Goal: Transaction & Acquisition: Purchase product/service

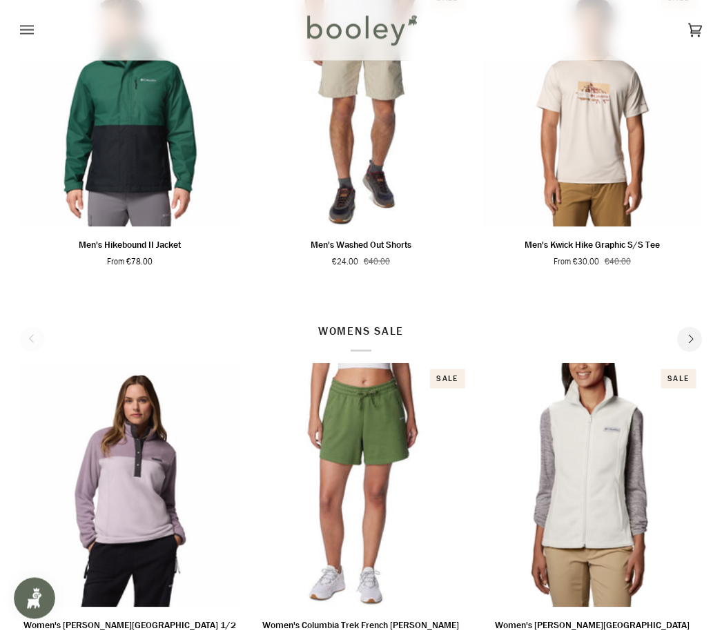
scroll to position [661, 0]
click at [373, 335] on p "WOMENS SALE" at bounding box center [361, 336] width 86 height 29
click at [386, 335] on p "WOMENS SALE" at bounding box center [361, 336] width 86 height 29
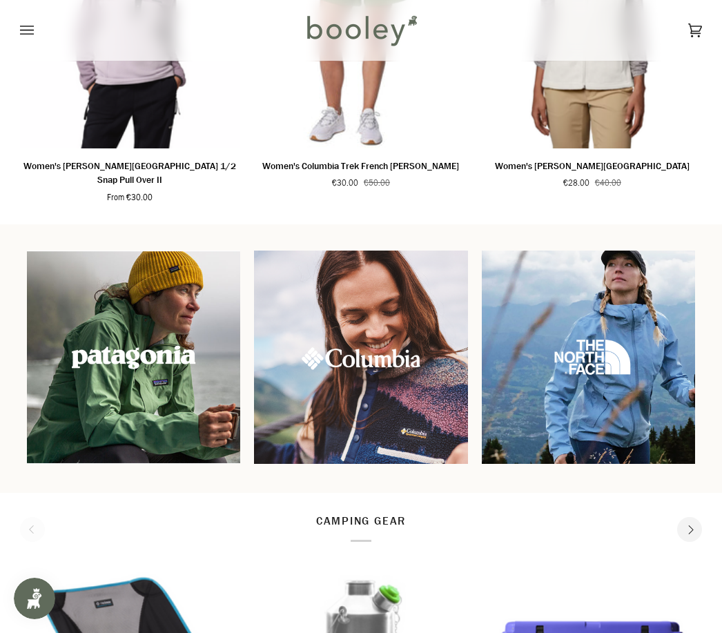
scroll to position [1117, 0]
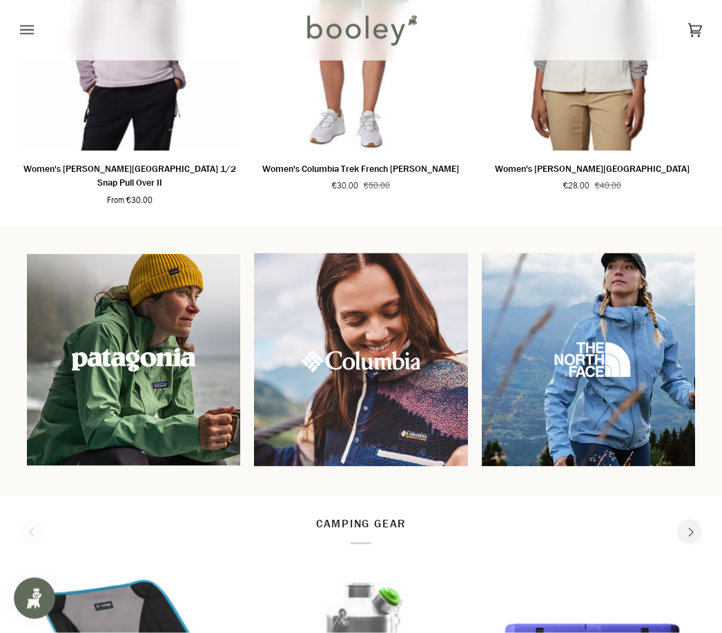
click at [176, 402] on img at bounding box center [133, 359] width 213 height 213
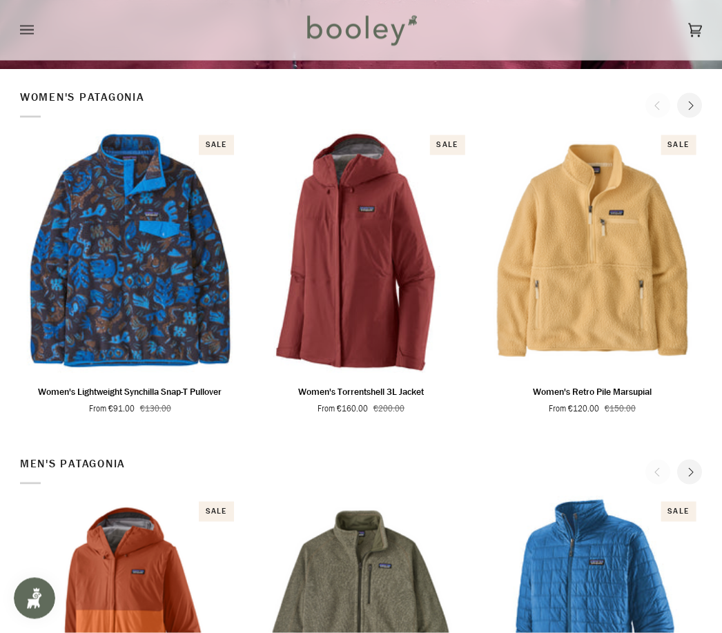
scroll to position [427, 0]
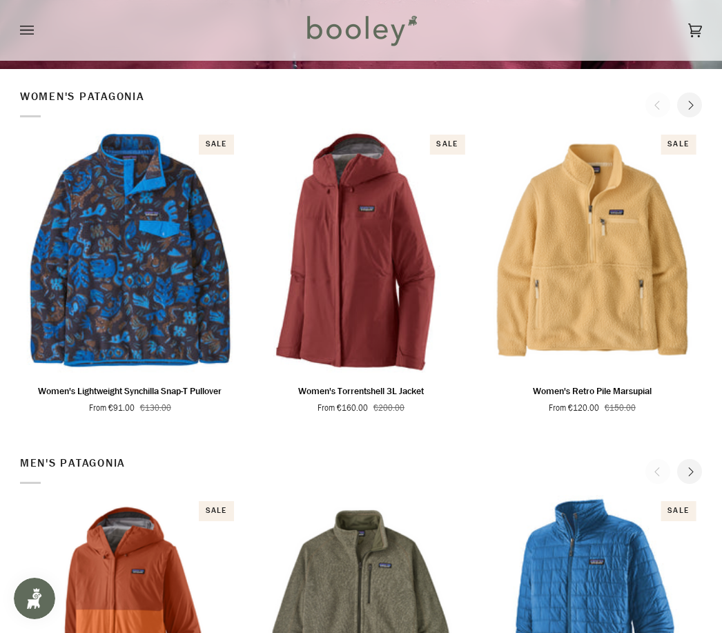
click at [611, 355] on span "Quick view" at bounding box center [591, 356] width 59 height 14
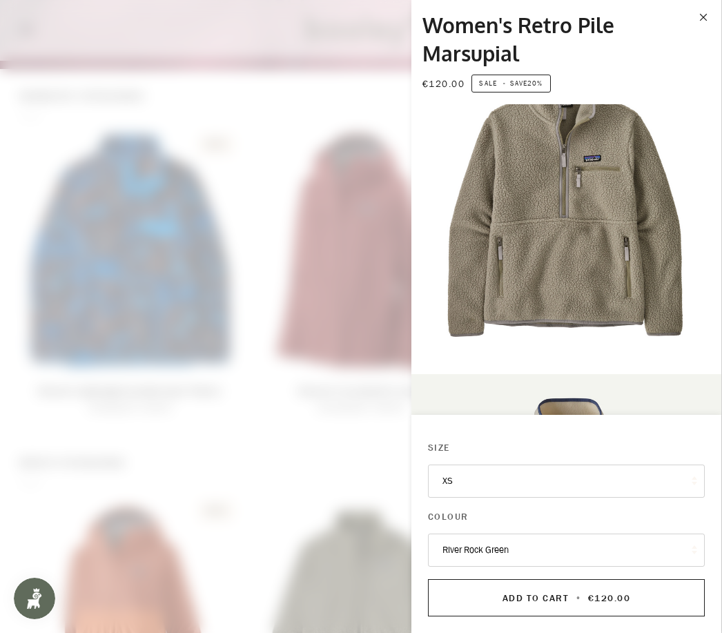
scroll to position [366, 0]
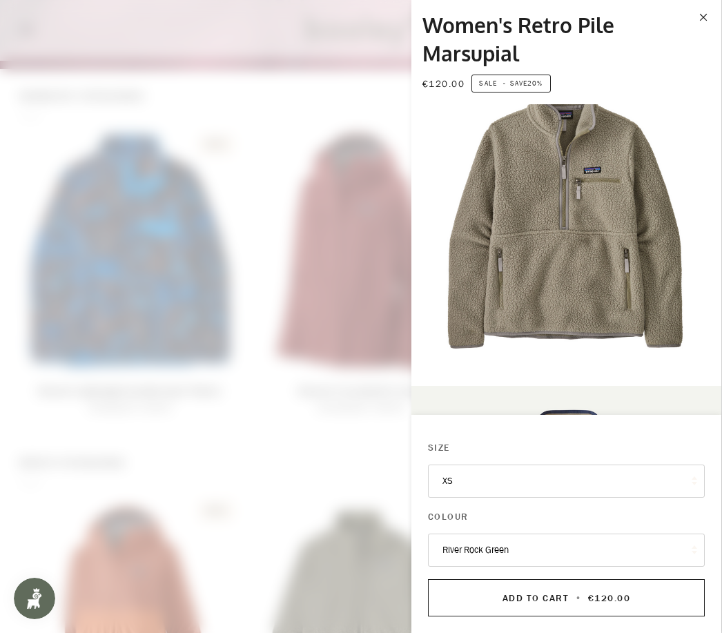
click at [613, 272] on img "Patagonia Women's Retro Pile Marsupial River Rock Green - Booley Galway" at bounding box center [566, 217] width 310 height 310
click at [607, 267] on img "Patagonia Women's Retro Pile Marsupial River Rock Green - Booley Galway" at bounding box center [566, 217] width 310 height 310
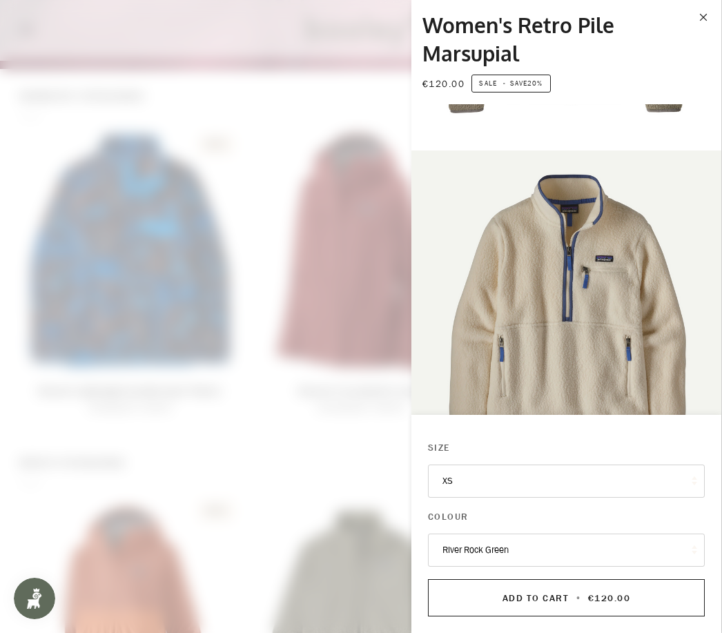
scroll to position [600, 0]
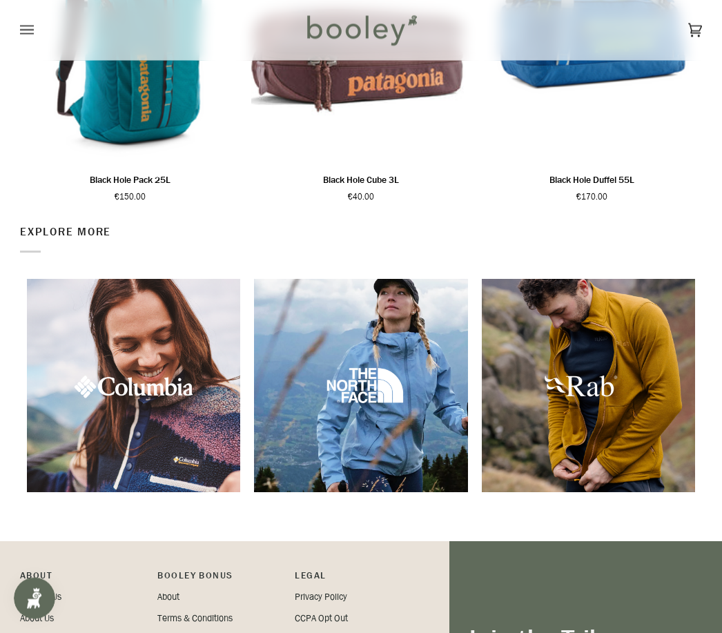
scroll to position [1752, 0]
click at [188, 426] on img at bounding box center [133, 385] width 213 height 213
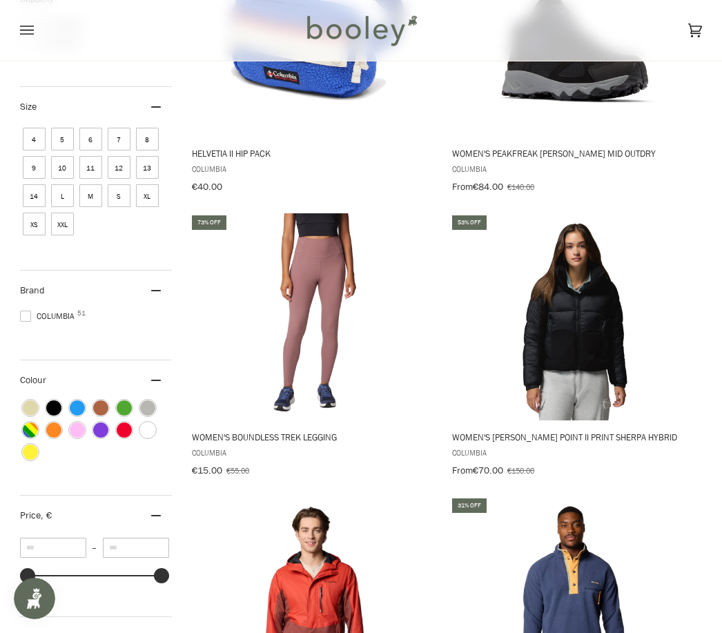
scroll to position [586, 0]
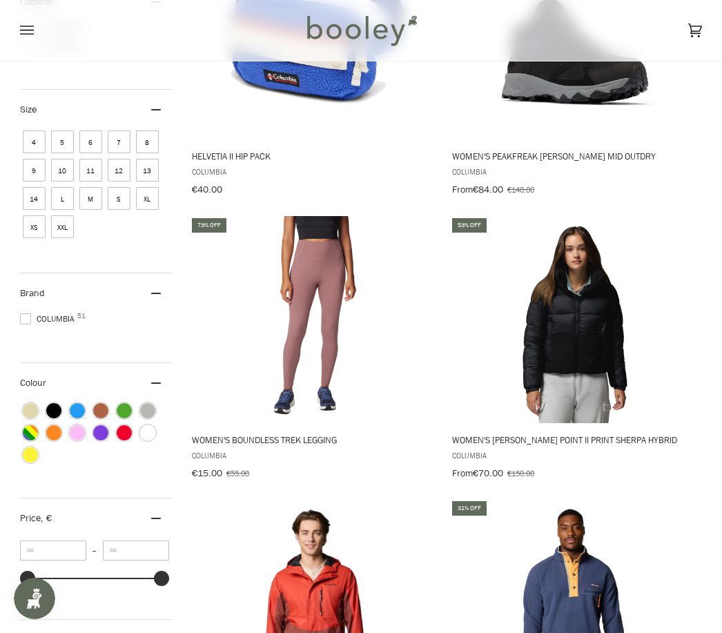
click at [304, 321] on img "Women's Boundless Trek Legging" at bounding box center [314, 319] width 207 height 207
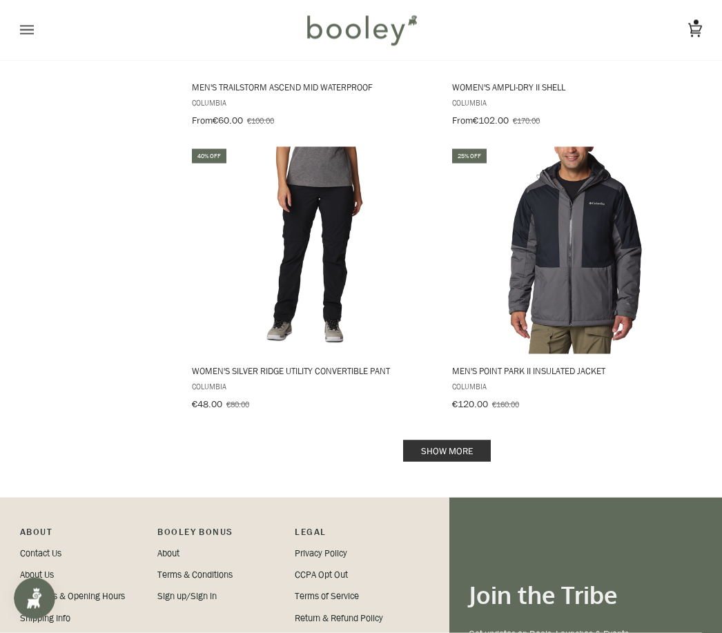
scroll to position [2660, 0]
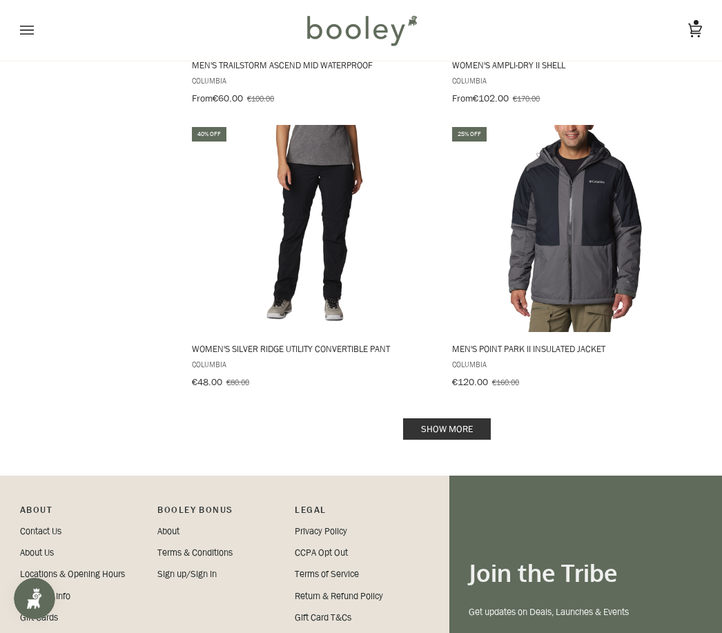
click at [447, 418] on link "Show more" at bounding box center [447, 428] width 88 height 21
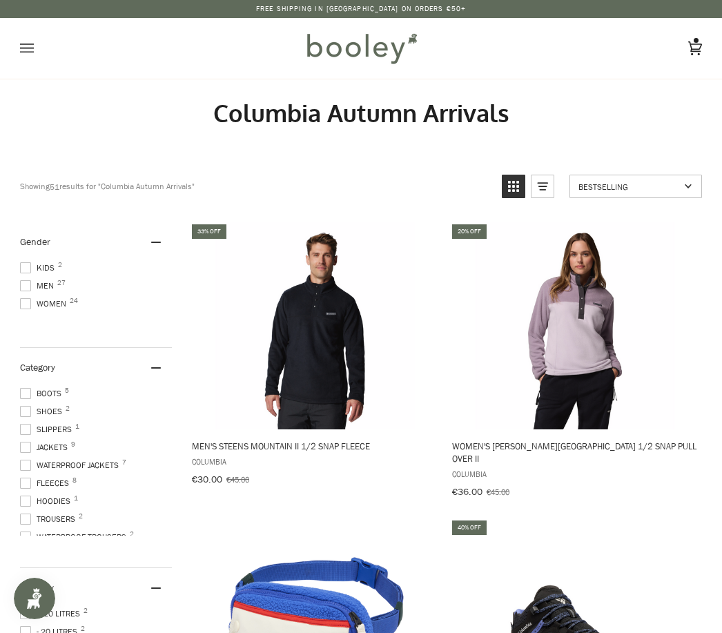
click at [23, 309] on span at bounding box center [25, 303] width 11 height 11
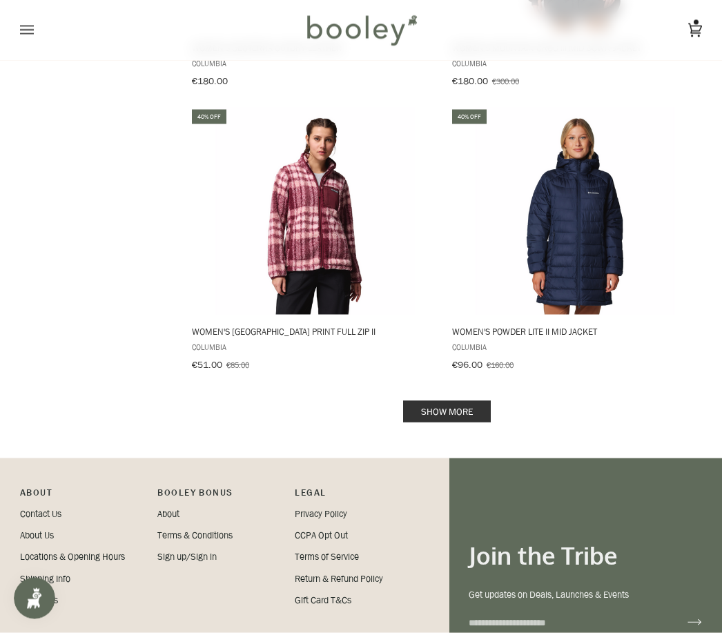
scroll to position [2678, 0]
click at [448, 400] on link "Show more" at bounding box center [447, 410] width 88 height 21
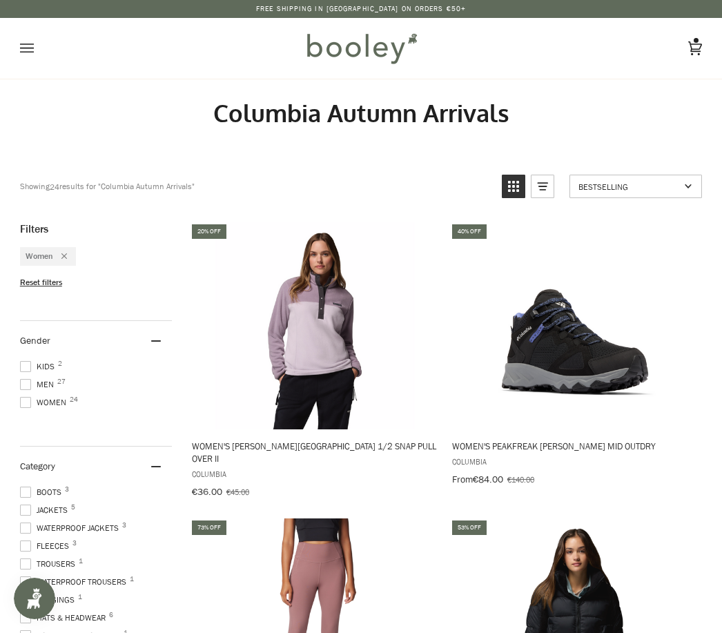
click at [26, 41] on icon "Open menu" at bounding box center [27, 48] width 14 height 21
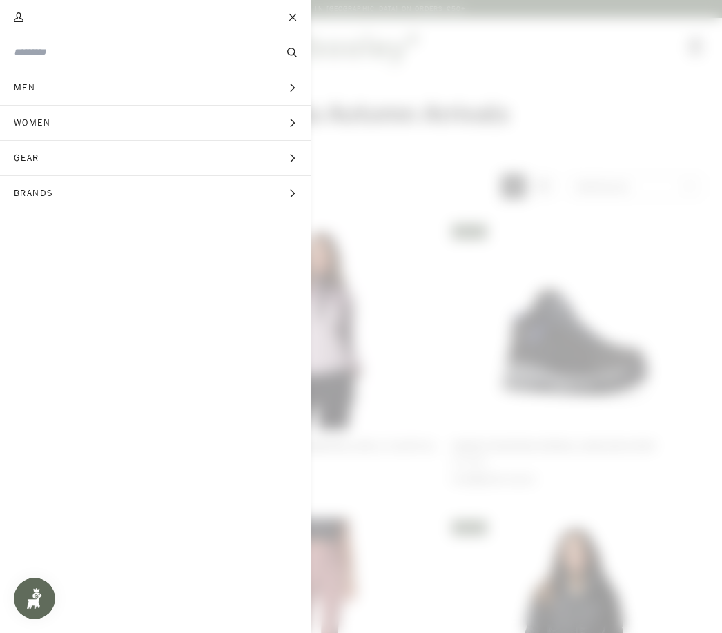
click at [75, 119] on button "Women Expand menu" at bounding box center [155, 123] width 311 height 35
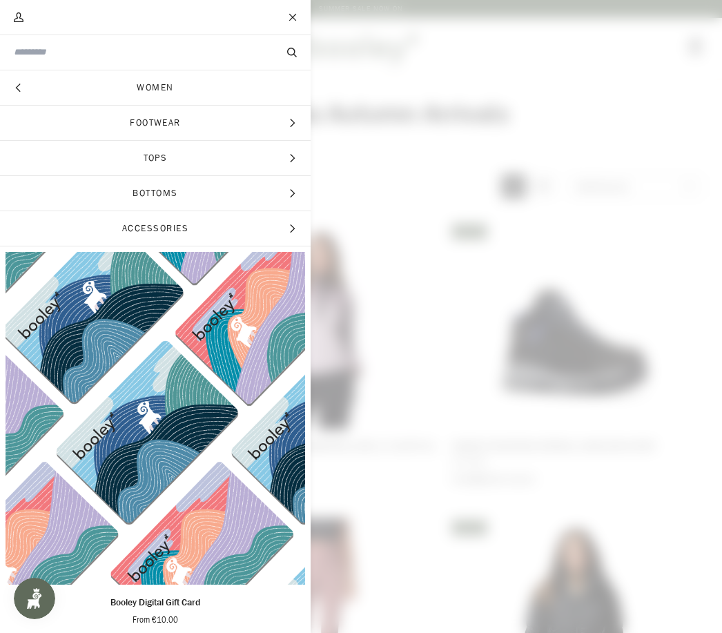
click at [182, 129] on span "Footwear" at bounding box center [155, 123] width 311 height 35
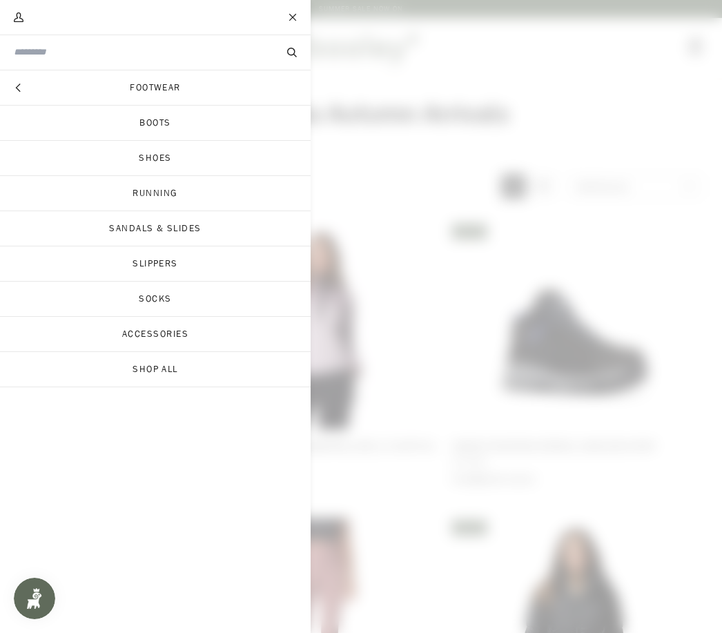
click at [215, 234] on link "Sandals & Slides" at bounding box center [155, 228] width 311 height 35
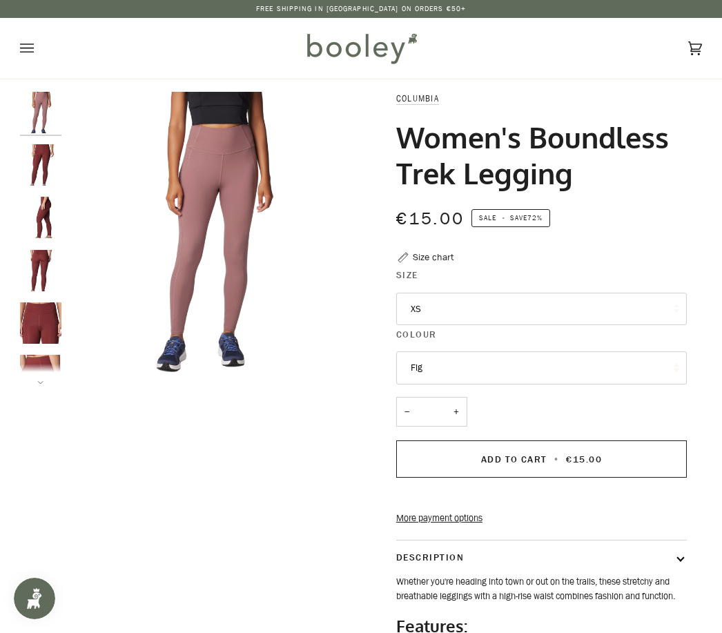
click at [636, 309] on button "XS" at bounding box center [541, 309] width 291 height 33
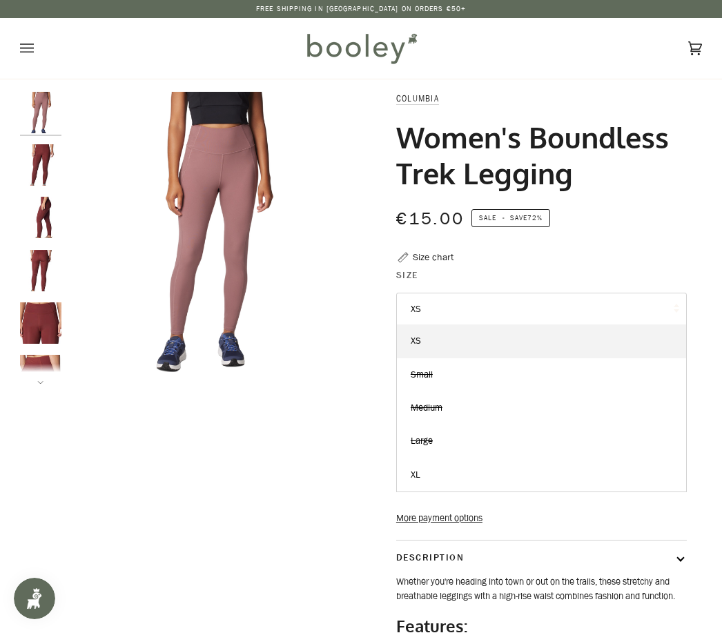
click at [457, 344] on link "XS" at bounding box center [541, 340] width 289 height 33
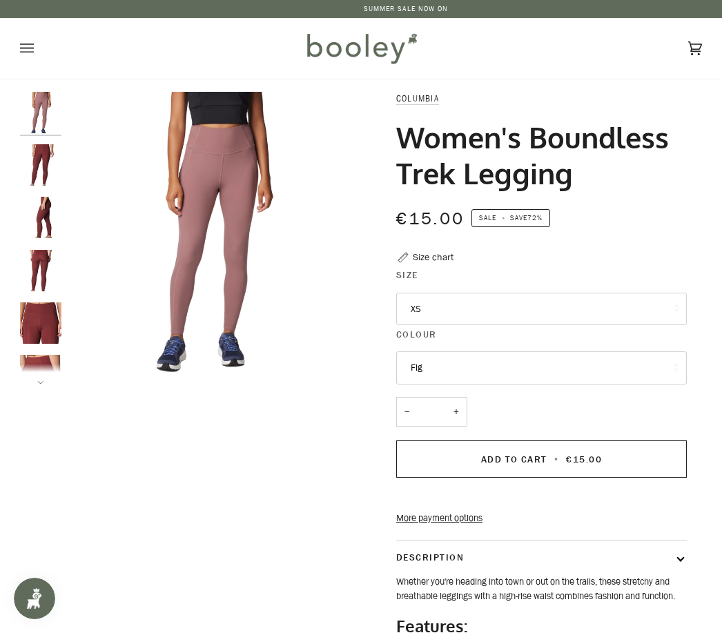
click at [48, 266] on img "Columbia Women's Boundless Trek Legging Spice - Booley Galway" at bounding box center [40, 270] width 41 height 41
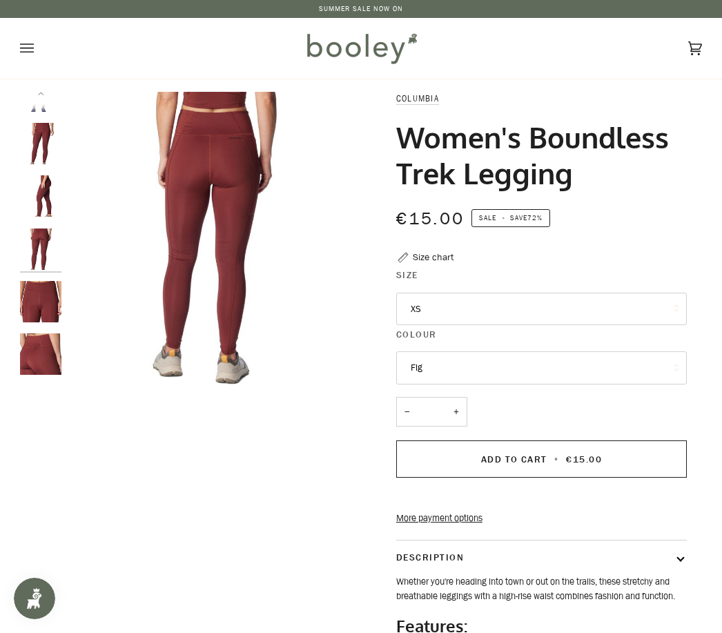
scroll to position [22, 0]
click at [43, 349] on img "Columbia Women's Boundless Trek Legging Spice - Booley Galway" at bounding box center [40, 353] width 41 height 41
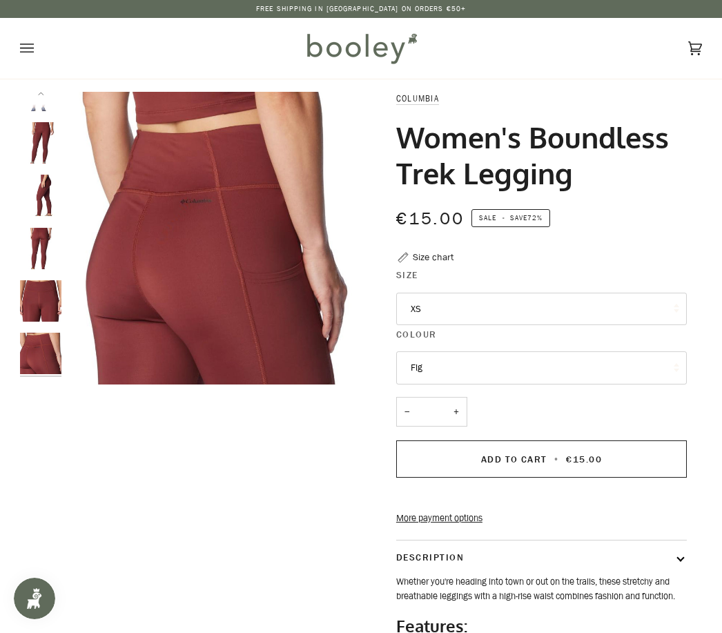
click at [585, 453] on span "€15.00" at bounding box center [584, 459] width 36 height 13
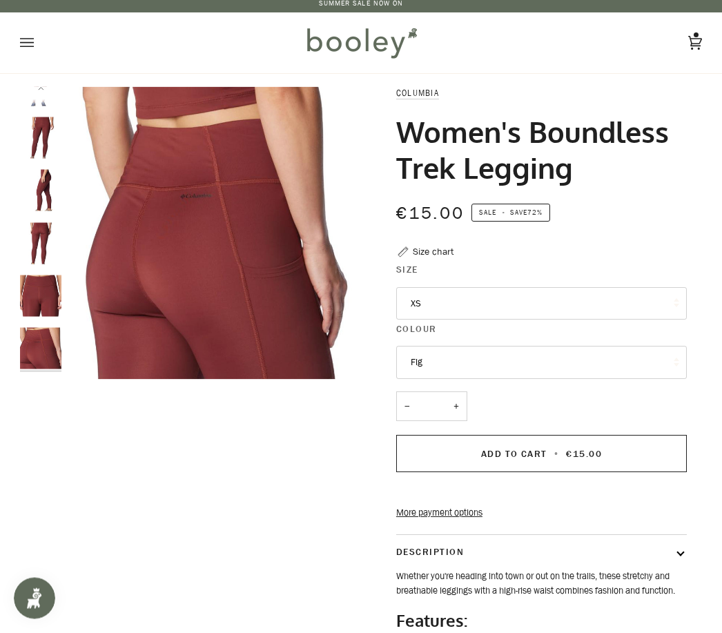
scroll to position [0, 0]
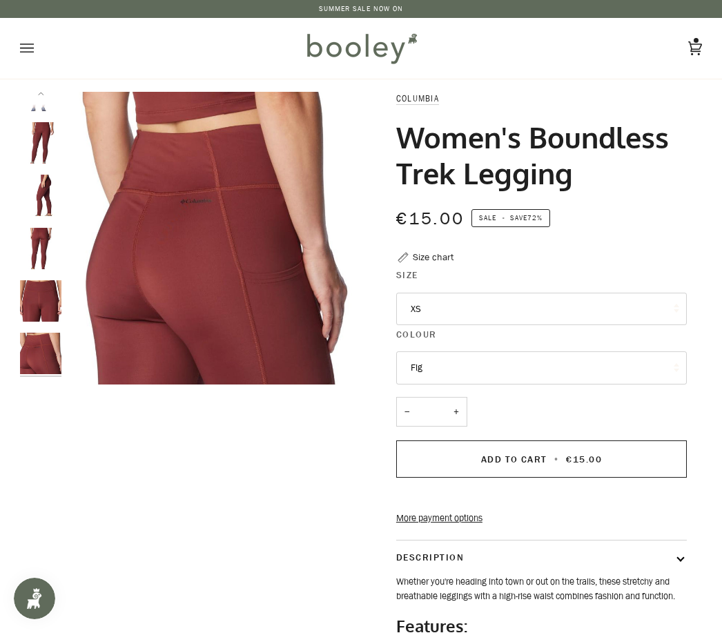
click at [50, 193] on img "Columbia Women's Boundless Trek Legging Spice - Booley Galway" at bounding box center [40, 195] width 41 height 41
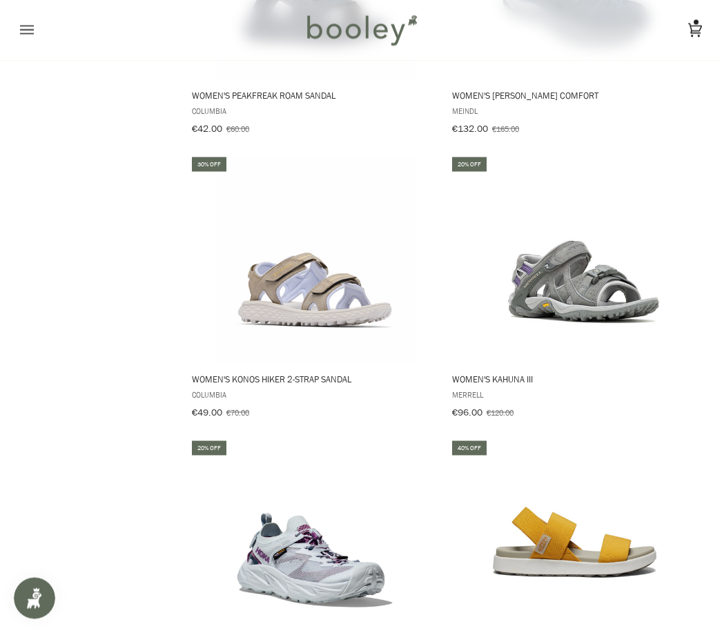
scroll to position [1768, 0]
click at [588, 304] on img "Women's Kahuna III" at bounding box center [574, 258] width 207 height 207
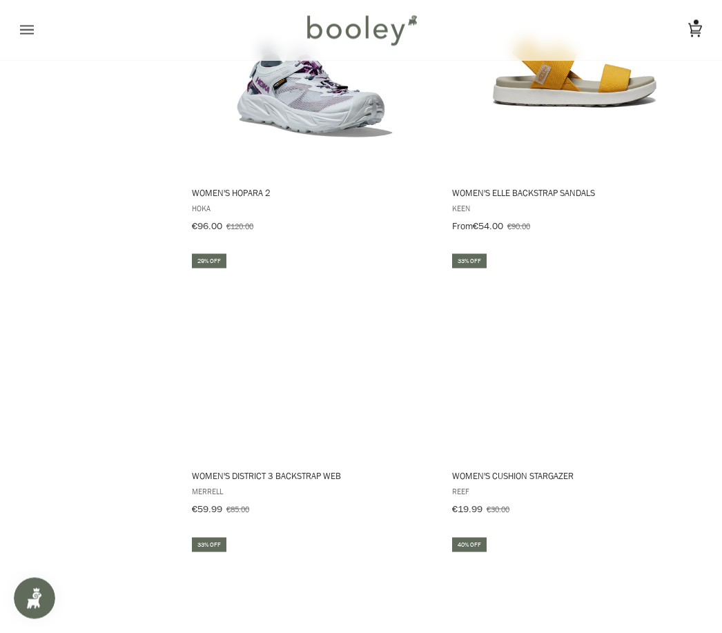
scroll to position [2238, 0]
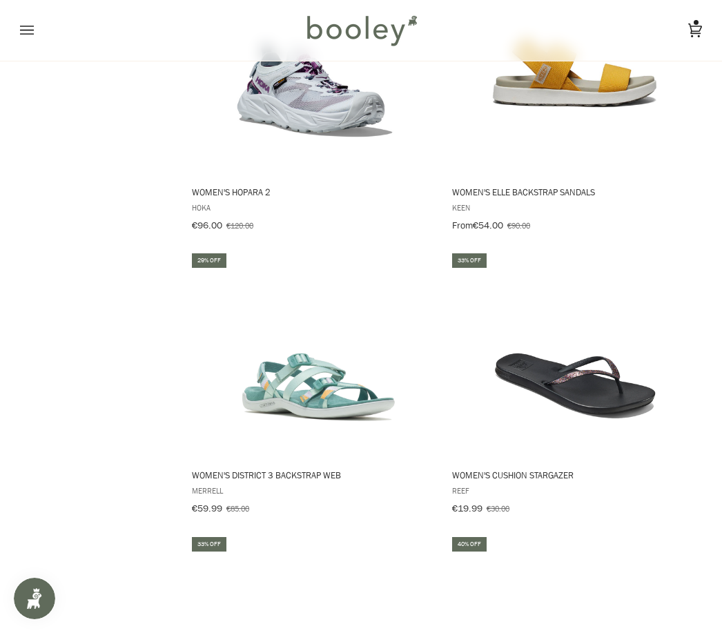
click at [295, 390] on img "Women's District 3 Backstrap Web" at bounding box center [314, 354] width 207 height 207
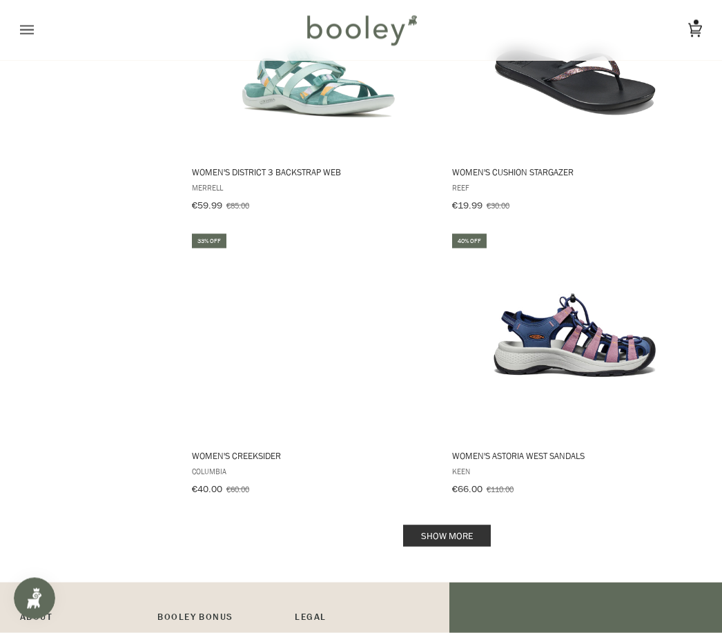
scroll to position [2547, 0]
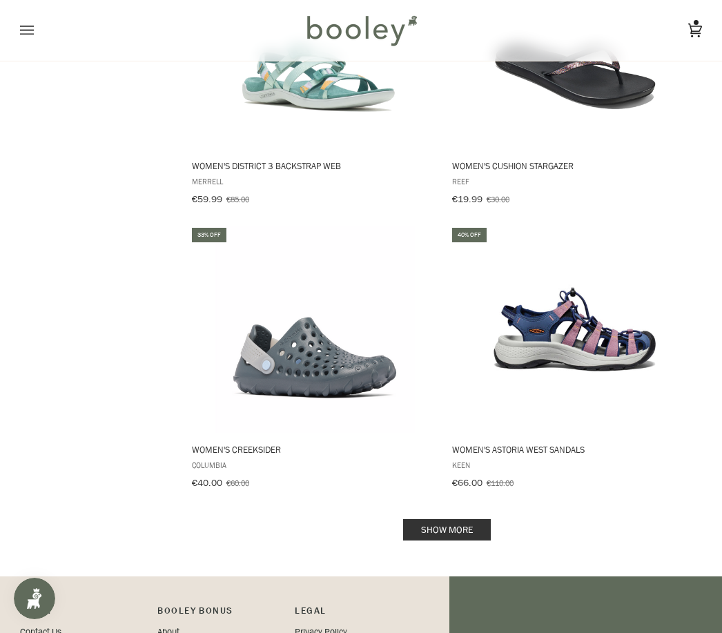
click at [453, 519] on link "Show more" at bounding box center [447, 529] width 88 height 21
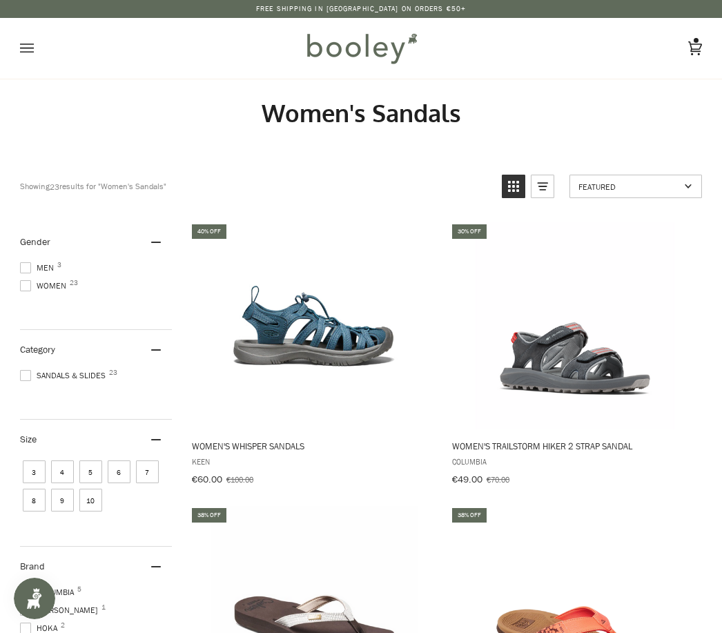
click at [28, 291] on span at bounding box center [25, 285] width 11 height 11
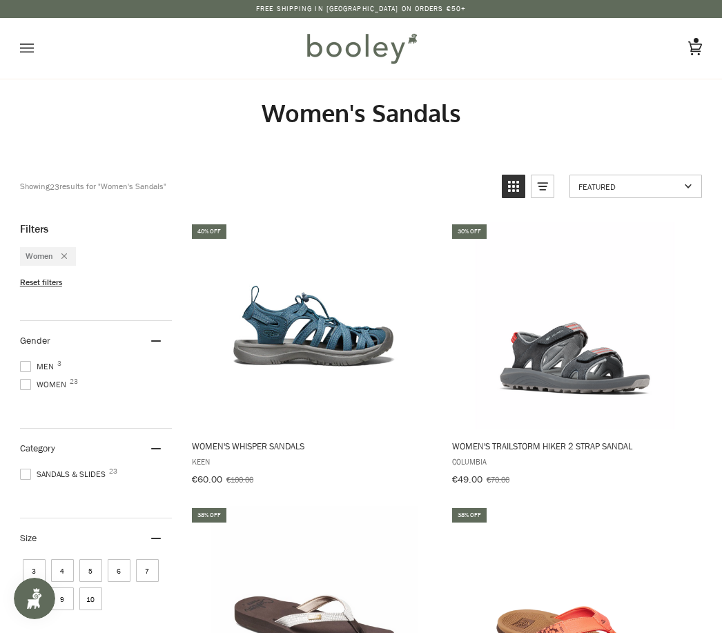
click at [28, 43] on icon "Open menu" at bounding box center [27, 47] width 14 height 9
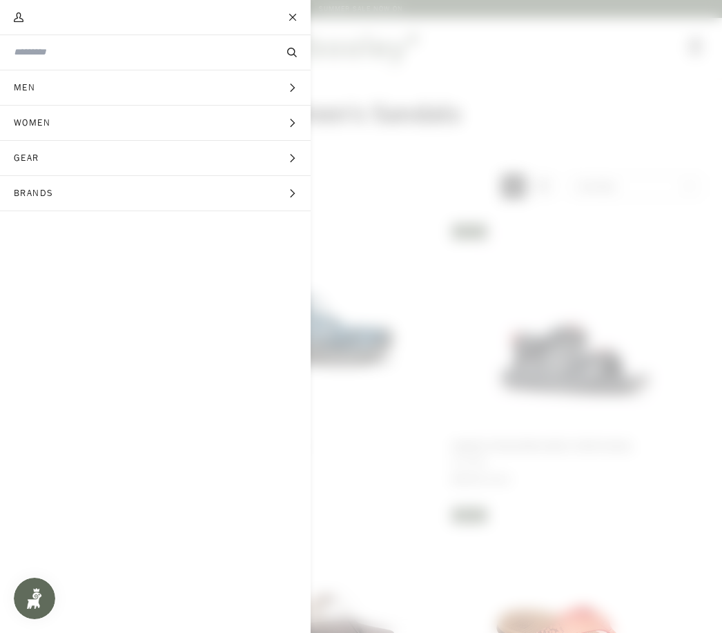
click at [80, 58] on input "Search our store" at bounding box center [132, 52] width 237 height 13
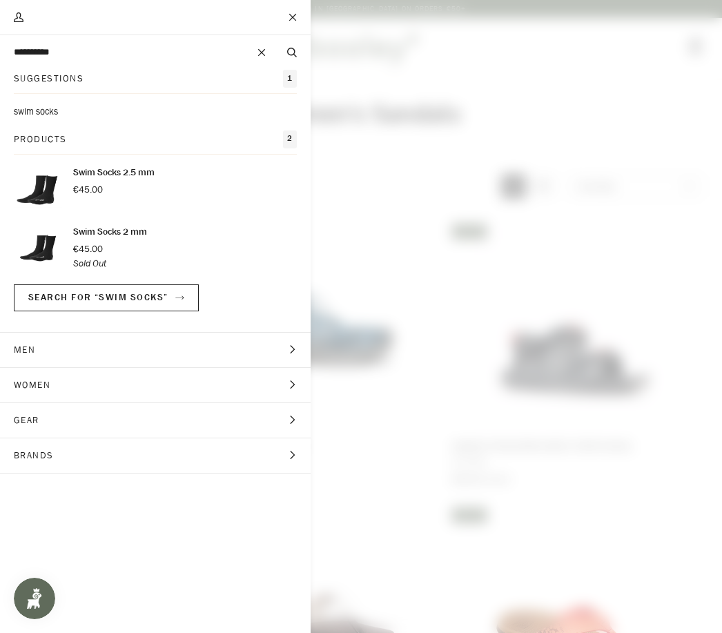
type input "**********"
click at [292, 52] on button "Search" at bounding box center [291, 53] width 37 height 14
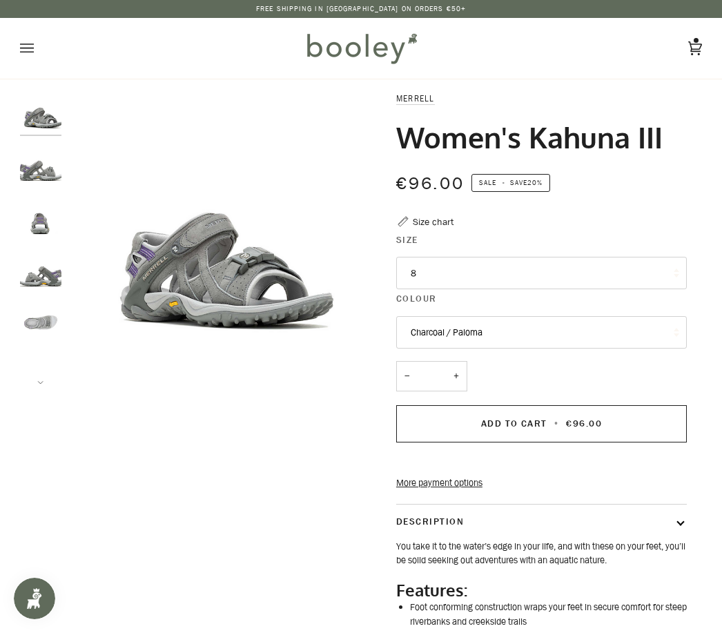
click at [32, 324] on img "Merrell Women's Kahuna III Charcoal / Paloma - Booley Galway" at bounding box center [40, 322] width 41 height 41
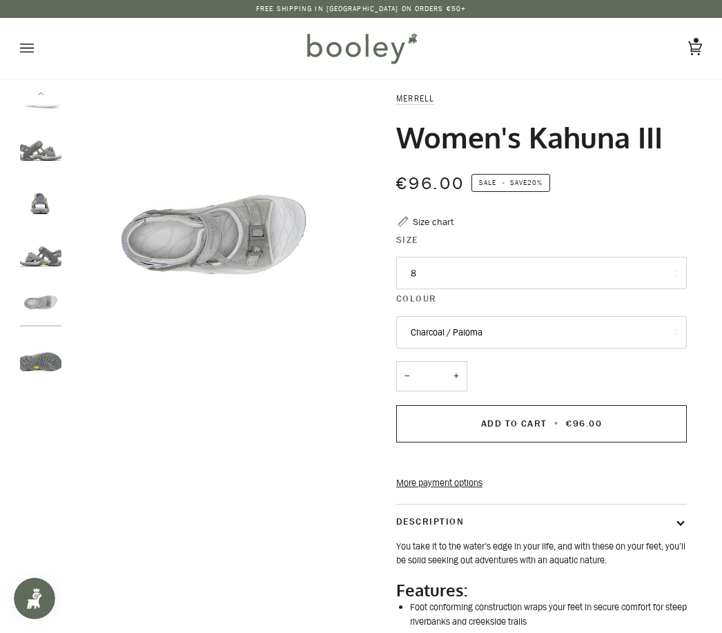
scroll to position [22, 0]
click at [46, 248] on img "Merrell Women's Kahuna III Charcoal / Paloma - Booley Galway" at bounding box center [40, 248] width 41 height 41
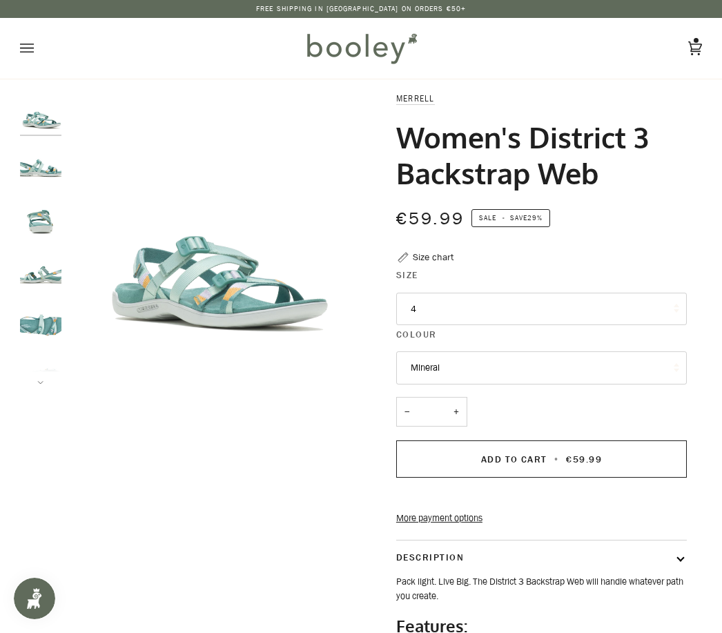
click at [38, 375] on button "Next" at bounding box center [40, 374] width 41 height 21
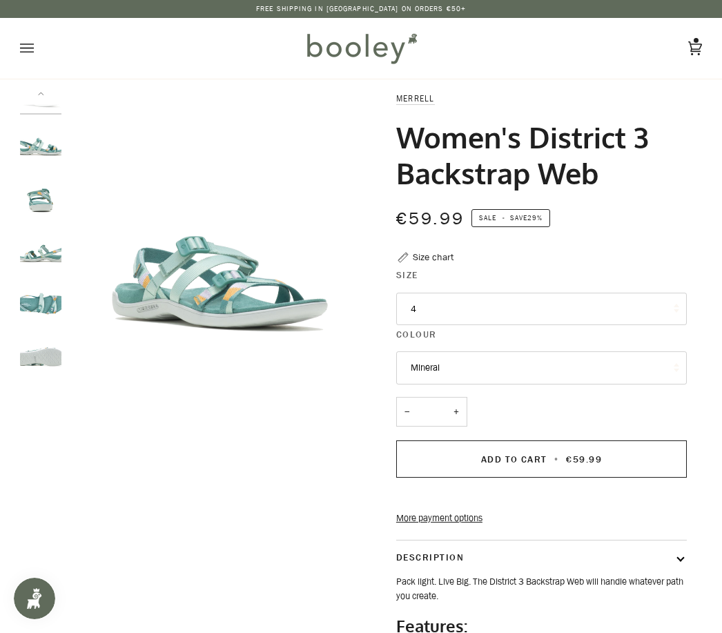
scroll to position [22, 0]
click at [51, 358] on img "Merrell Women's District 3 Backstrap Web Mineral - Booley Galway" at bounding box center [40, 353] width 41 height 41
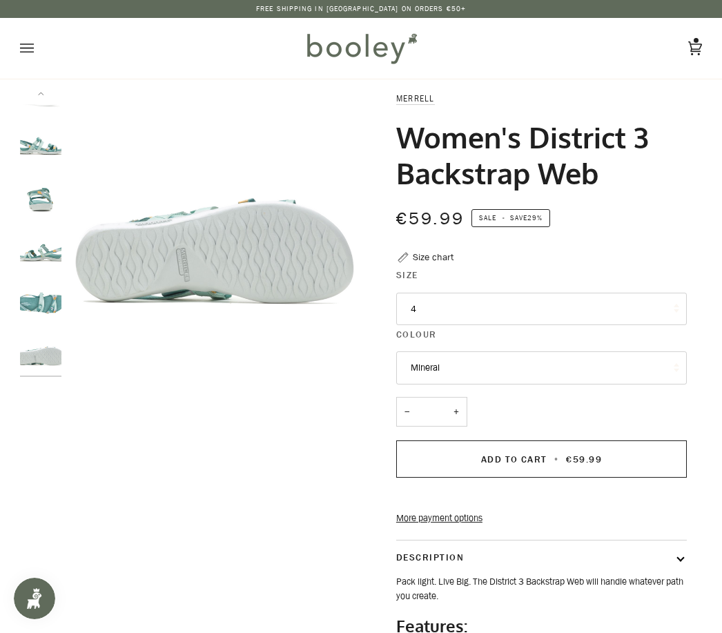
click at [39, 262] on img "Merrell Women's District 3 Backstrap Web Mineral - Booley Galway" at bounding box center [40, 248] width 41 height 41
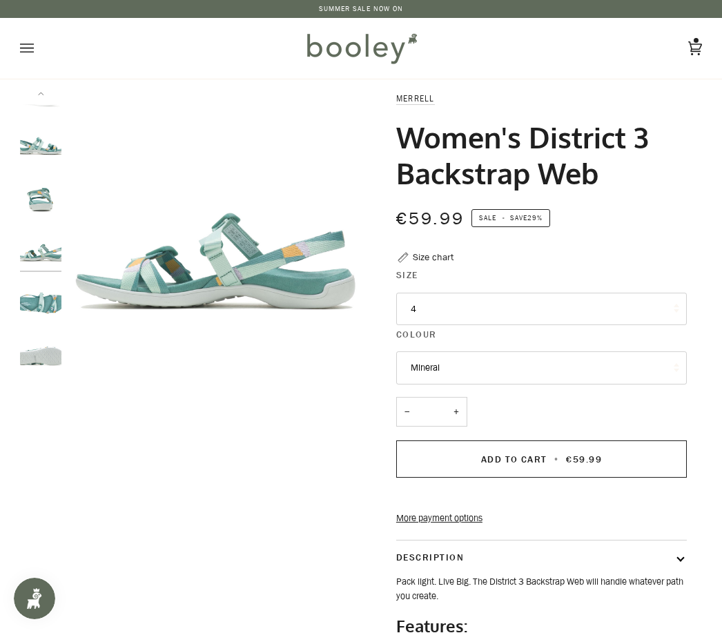
click at [40, 212] on img "Merrell Women's District 3 Backstrap Web Mineral - Booley Galway" at bounding box center [40, 195] width 41 height 41
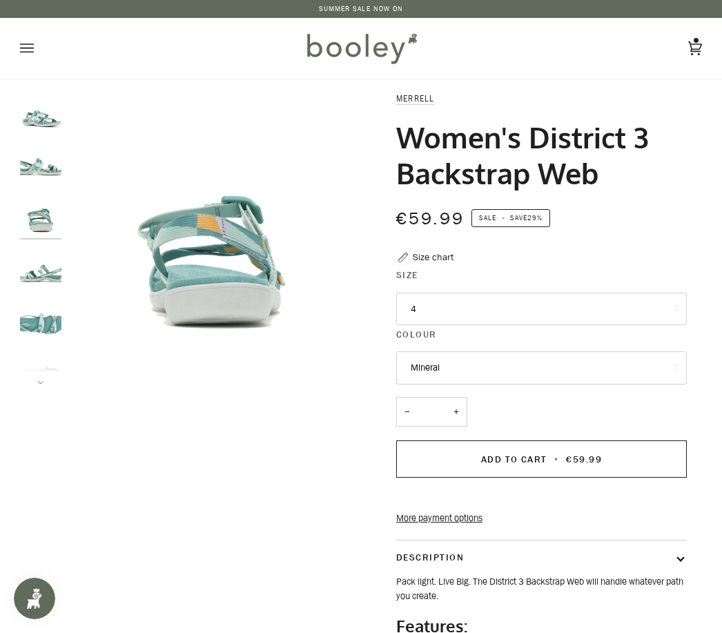
scroll to position [0, 0]
click at [651, 311] on button "4" at bounding box center [541, 309] width 291 height 33
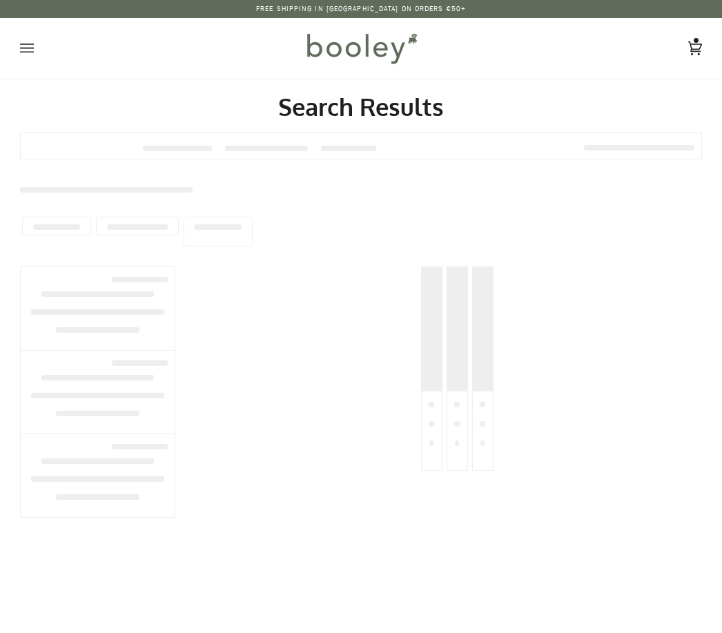
type input "**********"
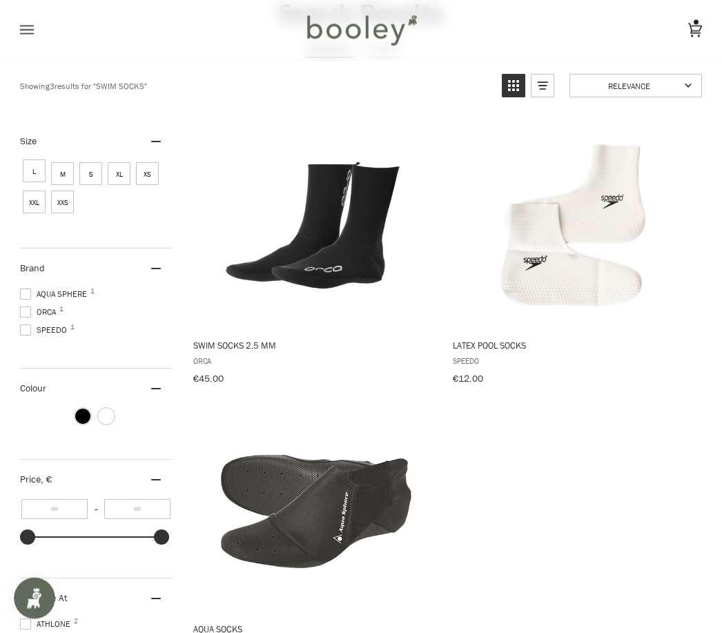
scroll to position [85, 0]
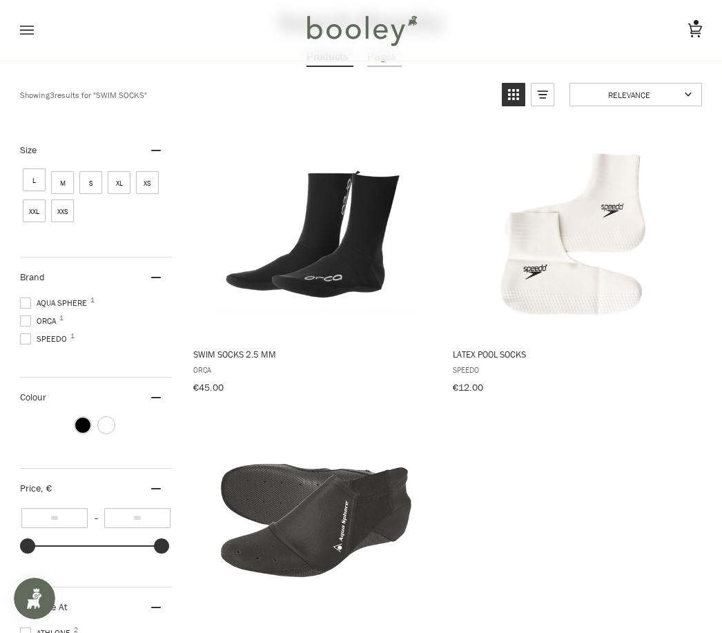
click at [324, 264] on img "Swim Socks 2.5 mm" at bounding box center [315, 233] width 207 height 207
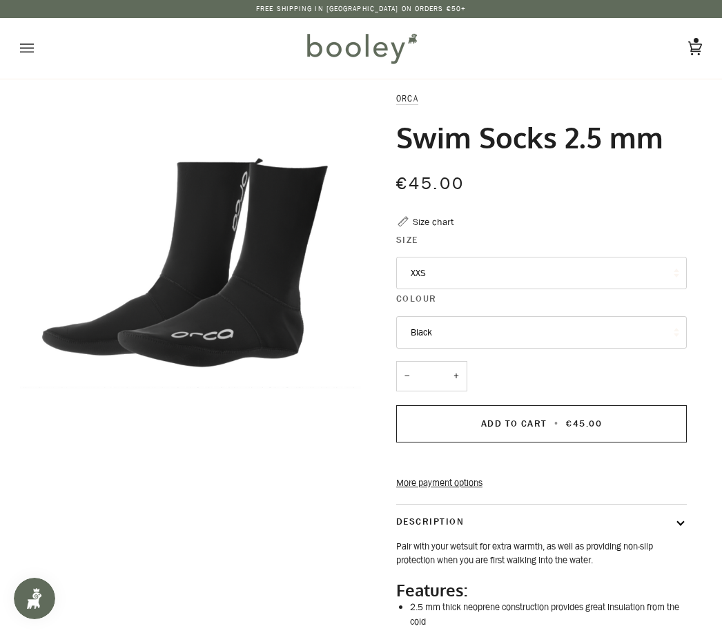
click at [641, 271] on button "XXS" at bounding box center [541, 273] width 291 height 33
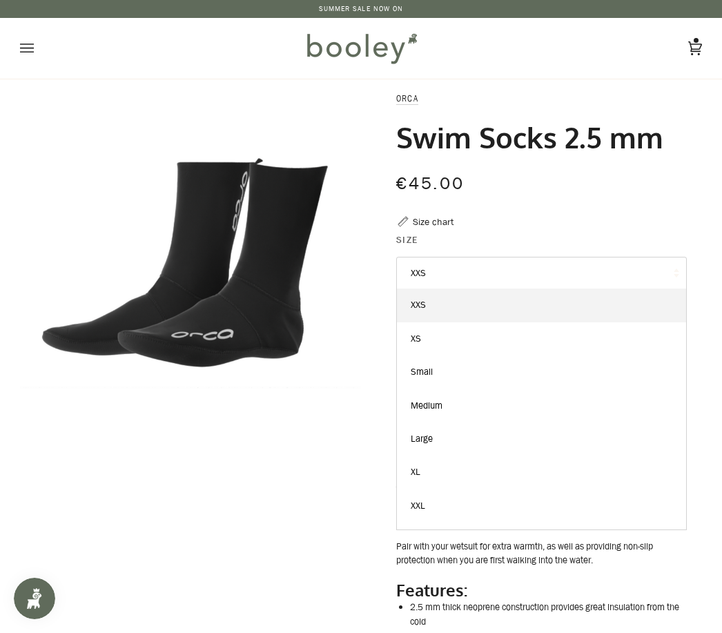
click at [455, 395] on link "Medium" at bounding box center [541, 405] width 289 height 33
